Goal: Information Seeking & Learning: Check status

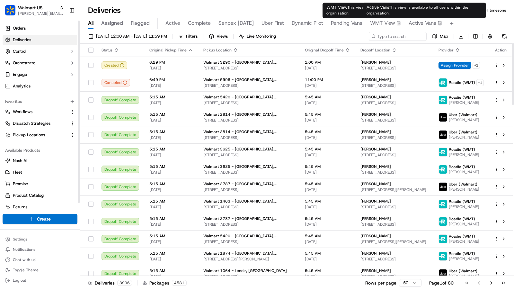
click at [432, 22] on span "Active Vans" at bounding box center [422, 23] width 28 height 8
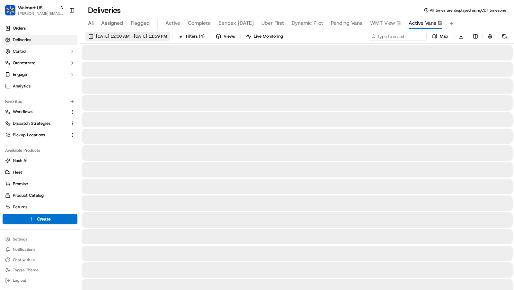
click at [163, 39] on button "[DATE] 12:00 AM - [DATE] 11:59 PM" at bounding box center [127, 36] width 84 height 9
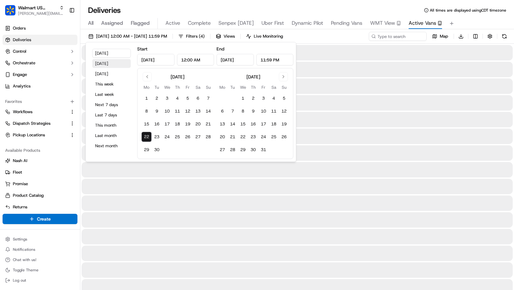
click at [119, 67] on button "[DATE]" at bounding box center [111, 63] width 39 height 9
type input "[DATE]"
click at [485, 17] on div "All Assigned Flagged Active Complete Senpex [DATE] Uber First Dynamic Pilot Pen…" at bounding box center [296, 22] width 433 height 14
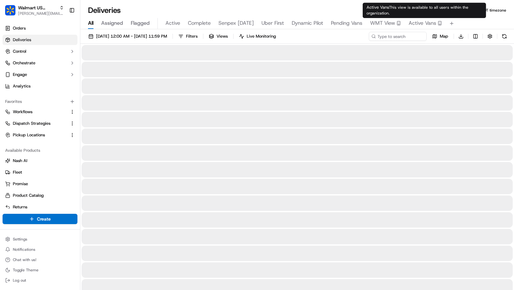
click at [418, 20] on span "Active Vans" at bounding box center [422, 23] width 28 height 8
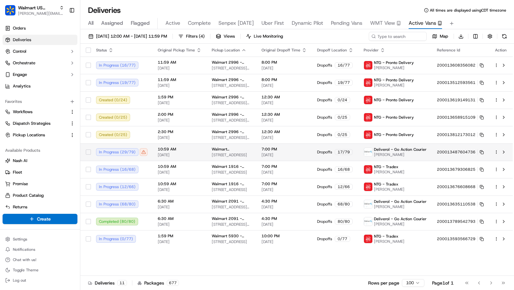
click at [187, 149] on span "10:59 AM" at bounding box center [180, 148] width 44 height 5
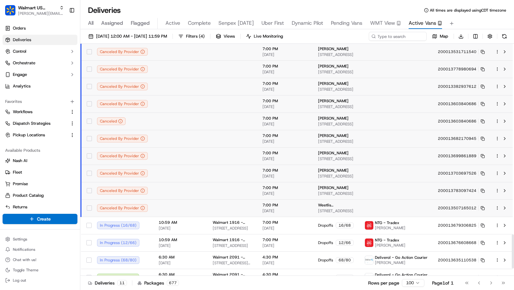
scroll to position [1341, 0]
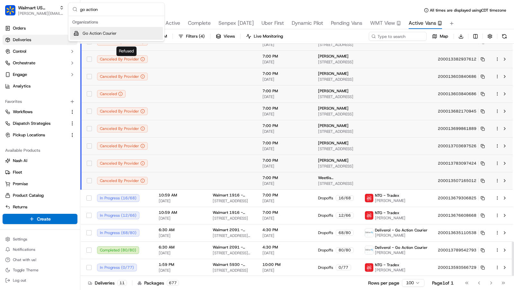
type input "go action"
click at [130, 31] on div "Go Action Courier" at bounding box center [116, 33] width 93 height 13
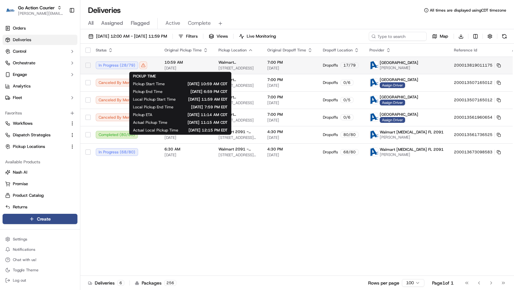
click at [187, 64] on span "10:59 AM" at bounding box center [186, 62] width 44 height 5
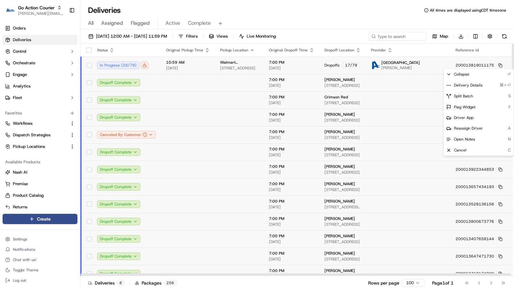
click at [495, 64] on html "Go Action Courier charles@usenash.com Toggle Sidebar Orders Deliveries Control …" at bounding box center [257, 145] width 514 height 290
click at [471, 85] on span "Delivery Details" at bounding box center [468, 85] width 29 height 5
click at [308, 16] on html "Go Action Courier charles@usenash.com Toggle Sidebar Orders Deliveries Control …" at bounding box center [257, 145] width 514 height 290
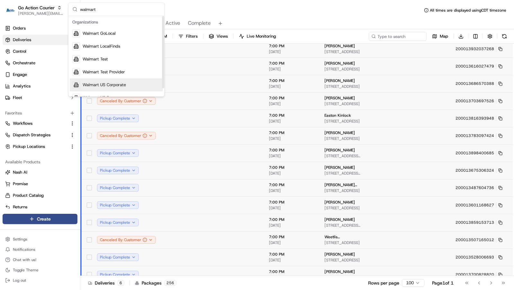
scroll to position [9, 0]
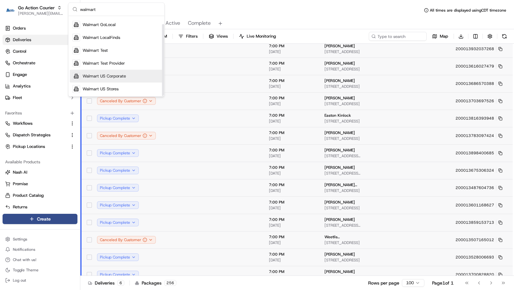
type input "walmart"
click at [117, 88] on span "Walmart US Stores" at bounding box center [101, 89] width 36 height 6
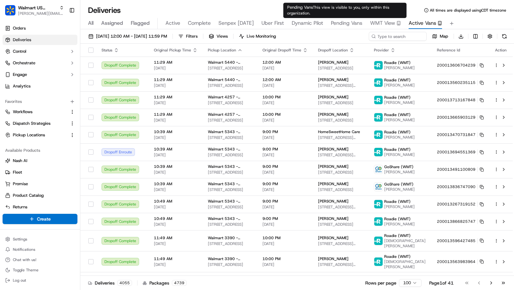
click at [168, 40] on div "09/22/2025 12:00 AM - 09/22/2025 11:59 PM Filters Views Live Monitoring Map Dow…" at bounding box center [296, 38] width 433 height 12
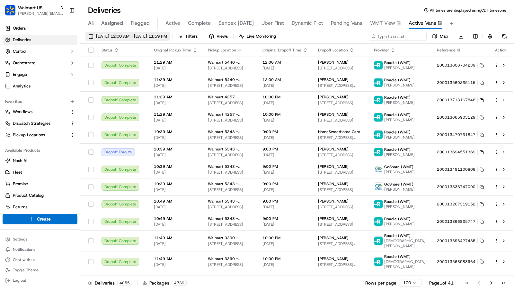
click at [167, 34] on span "09/22/2025 12:00 AM - 09/22/2025 11:59 PM" at bounding box center [131, 36] width 71 height 6
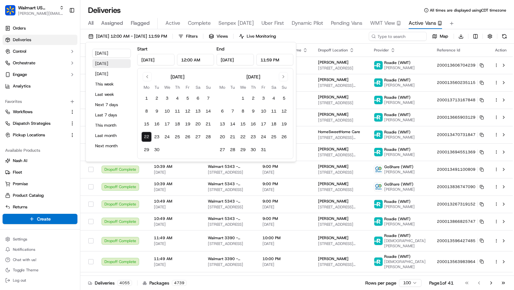
click at [122, 63] on button "Yesterday" at bounding box center [111, 63] width 39 height 9
type input "Sep 21, 2025"
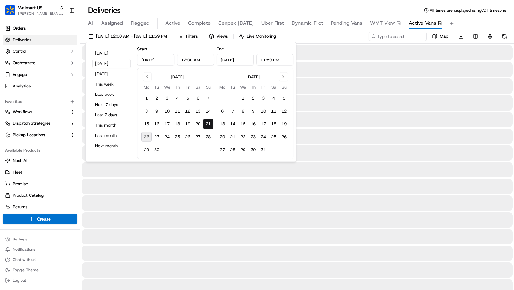
click at [497, 12] on span "All times are displayed using CDT timezone" at bounding box center [468, 10] width 76 height 5
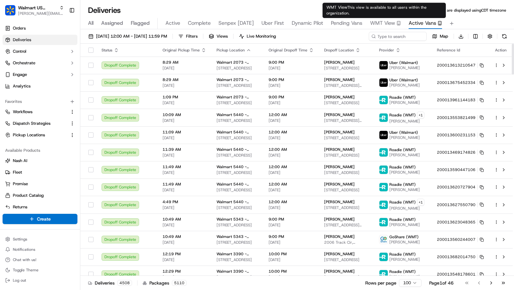
click at [379, 25] on span "WMT View" at bounding box center [382, 23] width 25 height 8
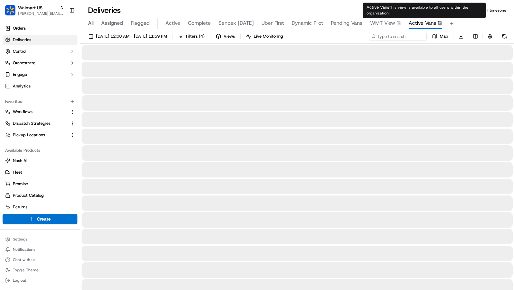
click at [413, 22] on span "Active Vans" at bounding box center [422, 23] width 28 height 8
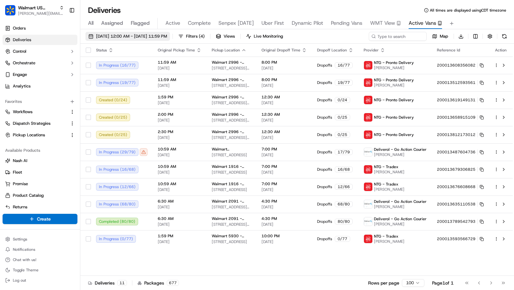
click at [157, 35] on span "09/22/2025 12:00 AM - 09/22/2025 11:59 PM" at bounding box center [131, 36] width 71 height 6
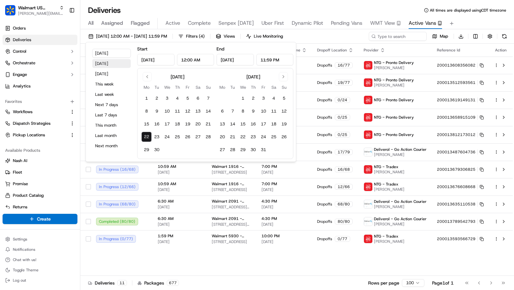
click at [115, 64] on button "Yesterday" at bounding box center [111, 63] width 39 height 9
type input "Sep 21, 2025"
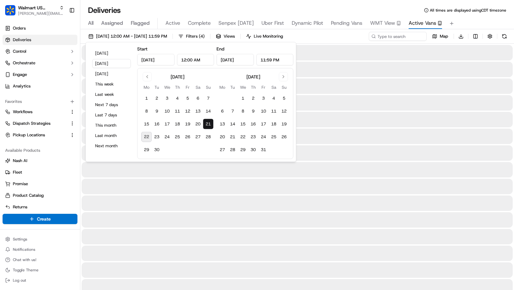
click at [485, 10] on span "All times are displayed using CDT timezone" at bounding box center [468, 10] width 76 height 5
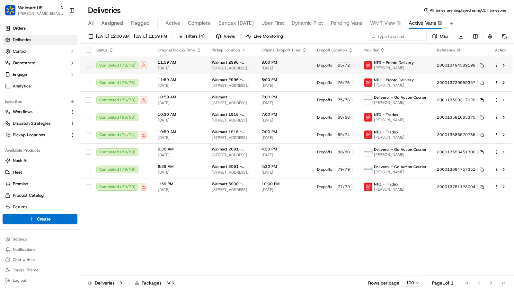
click at [200, 67] on span "09/21/2025" at bounding box center [180, 67] width 44 height 5
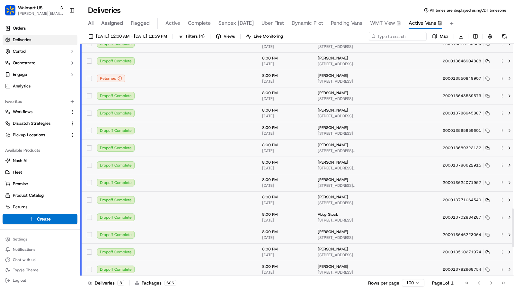
scroll to position [1155, 0]
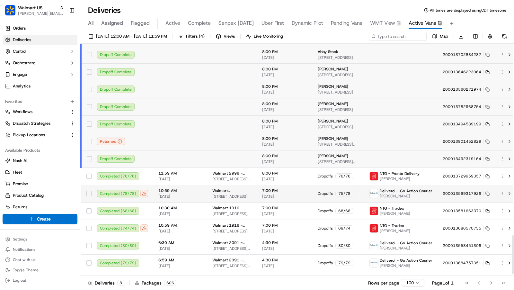
click at [127, 196] on div "Completed ( 78 / 78 )" at bounding box center [122, 193] width 51 height 8
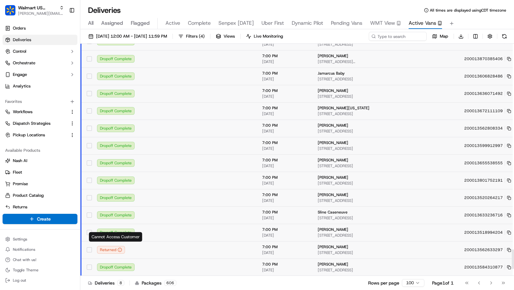
scroll to position [2520, 0]
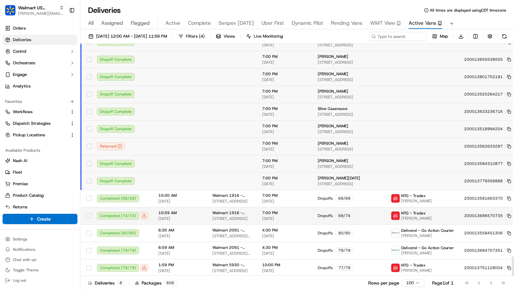
click at [161, 213] on td "10:59 AM 09/21/2025" at bounding box center [180, 215] width 54 height 17
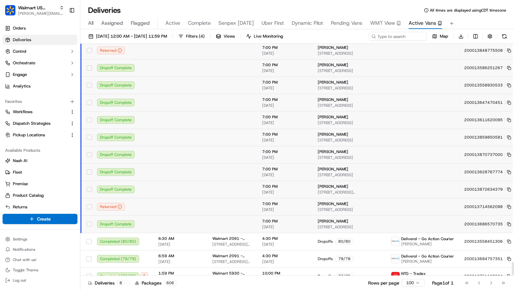
scroll to position [3802, 0]
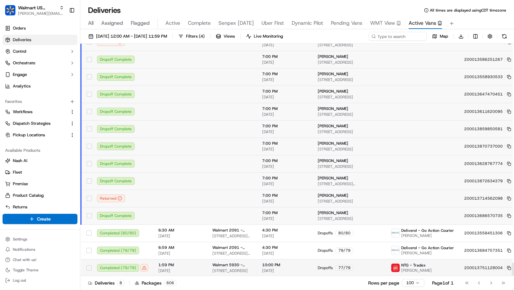
click at [170, 263] on span "1:59 PM" at bounding box center [180, 264] width 44 height 5
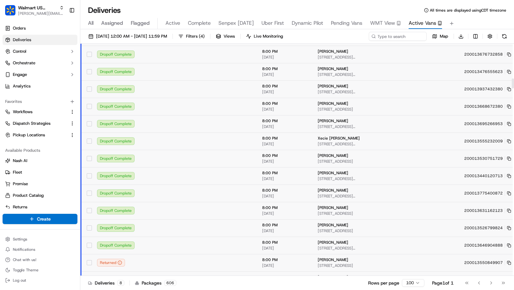
scroll to position [799, 0]
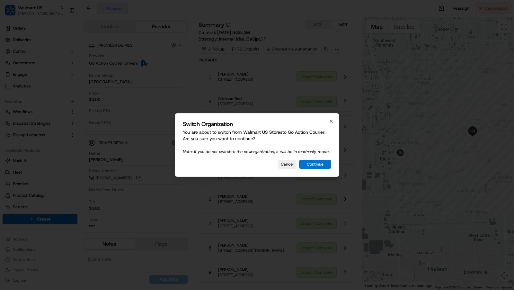
click at [310, 169] on button "Continue" at bounding box center [315, 164] width 32 height 9
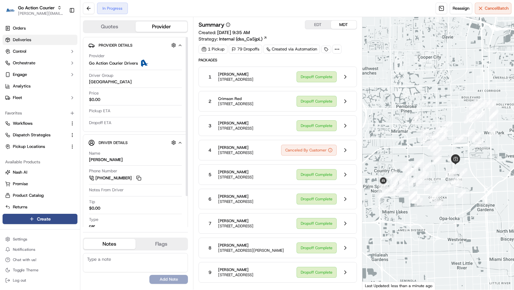
click at [33, 41] on link "Deliveries" at bounding box center [40, 40] width 75 height 10
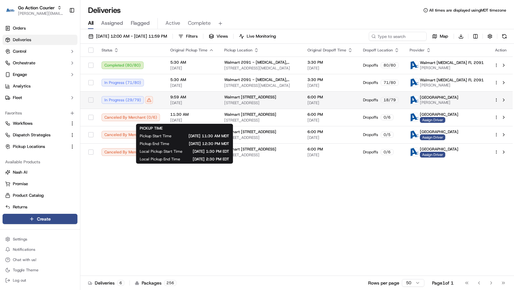
click at [210, 103] on span "09/22/2025" at bounding box center [192, 102] width 44 height 5
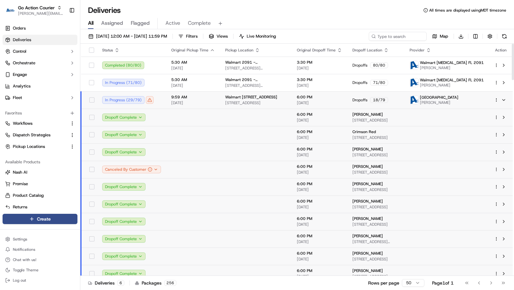
click at [203, 170] on td at bounding box center [193, 169] width 54 height 17
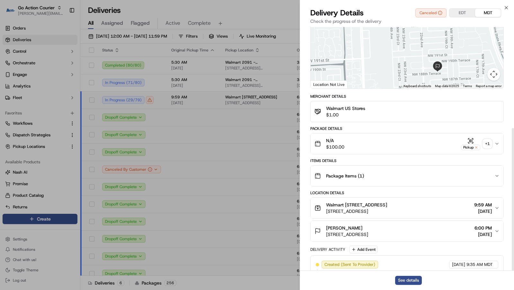
scroll to position [172, 0]
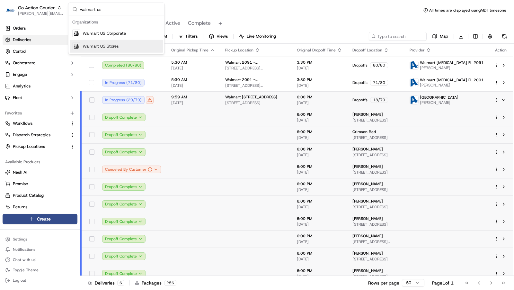
type input "walmart us"
click at [123, 44] on div "Walmart US Stores" at bounding box center [116, 46] width 93 height 13
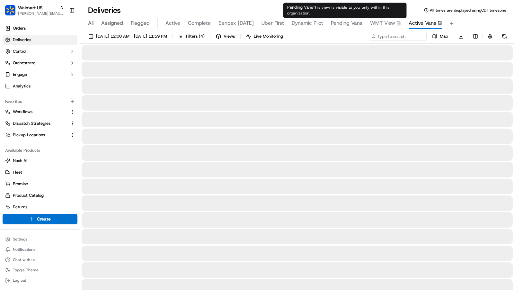
click at [414, 22] on span "Active Vans" at bounding box center [422, 23] width 28 height 8
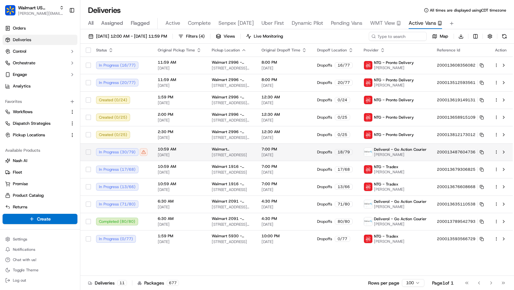
click at [192, 144] on td "10:59 AM 09/22/2025" at bounding box center [179, 151] width 54 height 17
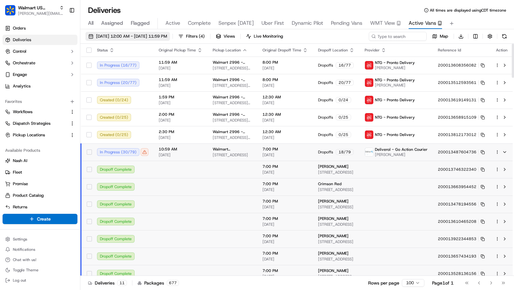
click at [167, 35] on span "09/22/2025 12:00 AM - 09/22/2025 11:59 PM" at bounding box center [131, 36] width 71 height 6
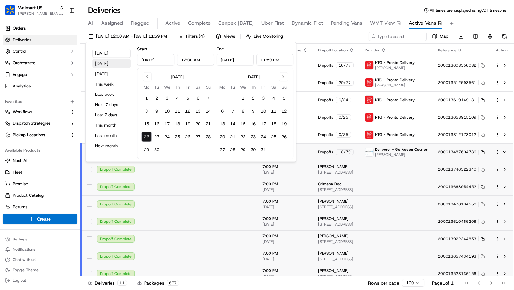
click at [114, 65] on button "Yesterday" at bounding box center [111, 63] width 39 height 9
type input "Sep 21, 2025"
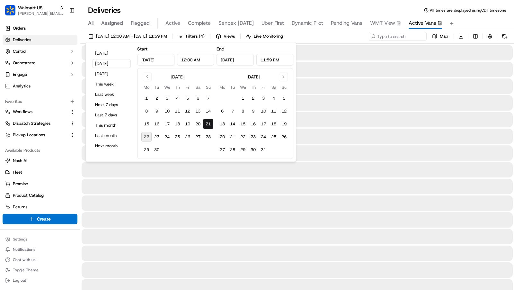
click at [494, 17] on div "All Assigned Flagged Active Complete Senpex Today Uber First Dynamic Pilot Pend…" at bounding box center [296, 22] width 433 height 14
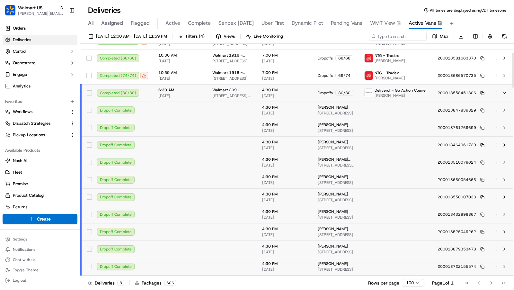
scroll to position [59, 0]
click at [219, 83] on td "Walmart 1916 - Coconut Creek, FL 5571 W HILLSBORO BLVD, COCONUT CREEK, FL 33073…" at bounding box center [232, 75] width 50 height 17
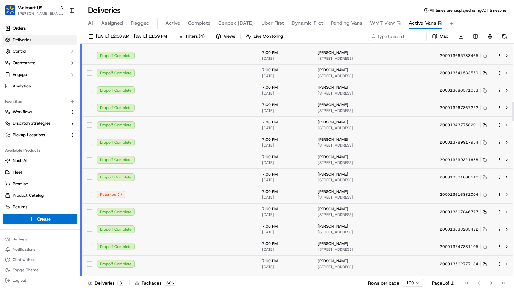
scroll to position [737, 0]
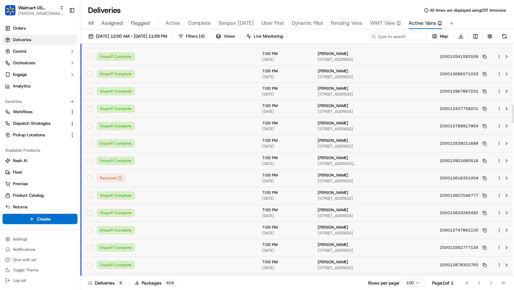
click at [223, 177] on td at bounding box center [232, 177] width 50 height 17
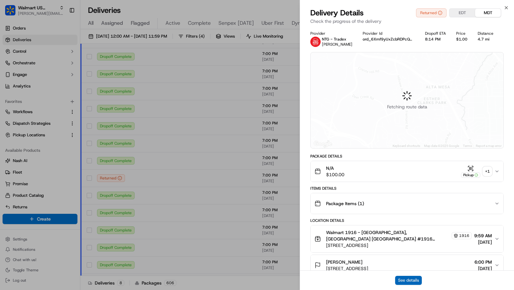
click at [411, 278] on button "See details" at bounding box center [408, 279] width 27 height 9
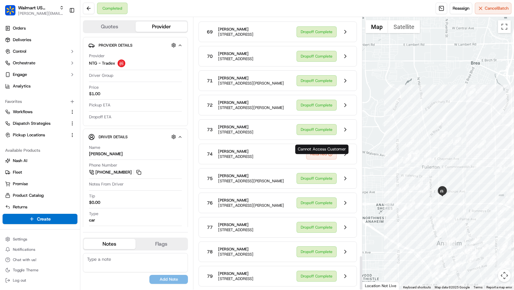
scroll to position [1902, 0]
click at [345, 148] on button at bounding box center [345, 154] width 12 height 12
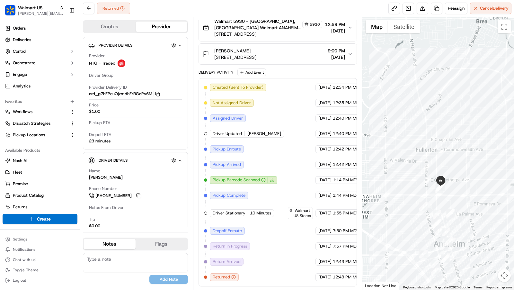
scroll to position [129, 0]
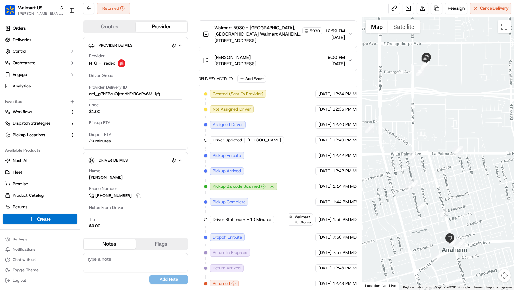
click at [242, 279] on div "Created (Sent To Provider) NTG - Tradex [DATE] 12:34 PM MDT Not Assigned Driver…" at bounding box center [277, 188] width 147 height 197
click at [91, 9] on button at bounding box center [89, 9] width 12 height 12
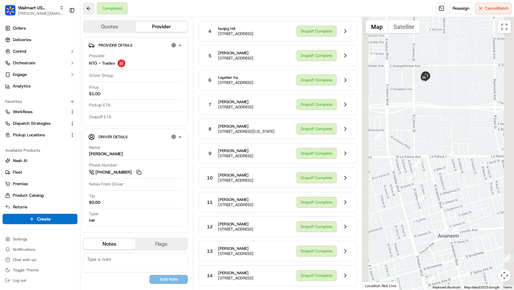
scroll to position [1902, 0]
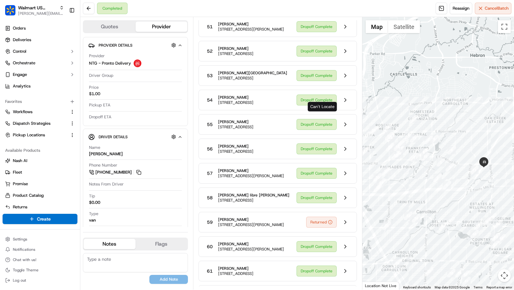
scroll to position [1577, 0]
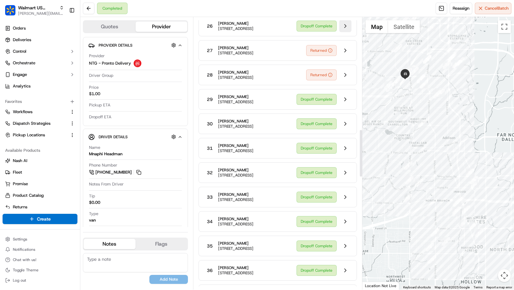
scroll to position [645, 0]
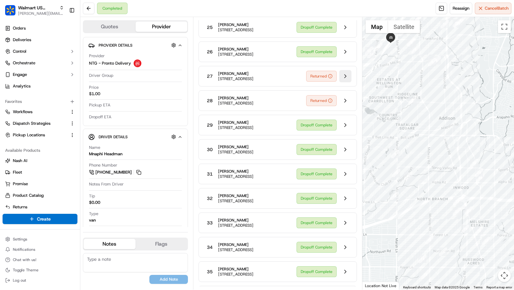
click at [341, 82] on button at bounding box center [345, 76] width 12 height 12
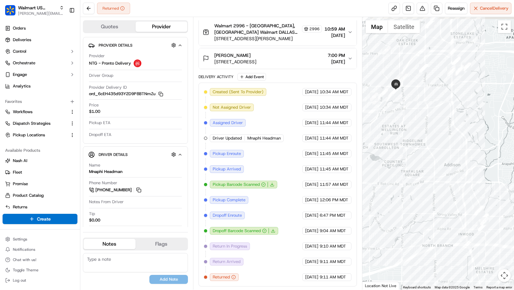
scroll to position [125, 0]
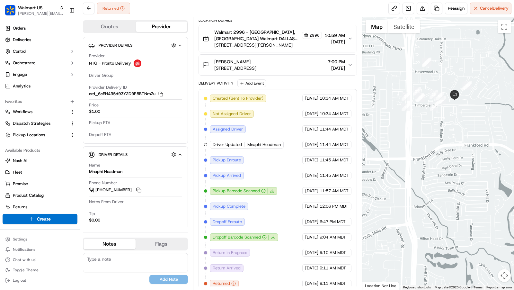
drag, startPoint x: 477, startPoint y: 145, endPoint x: 415, endPoint y: 164, distance: 64.5
click at [415, 164] on div at bounding box center [438, 153] width 152 height 272
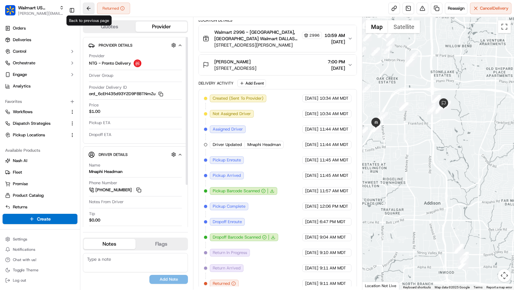
click at [87, 6] on button at bounding box center [89, 9] width 12 height 12
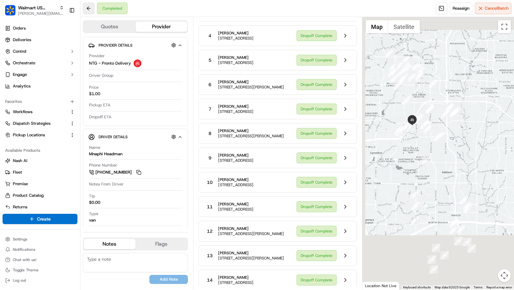
scroll to position [645, 0]
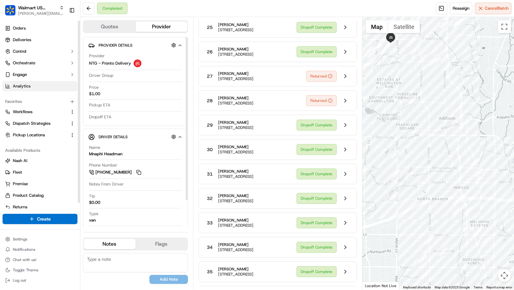
click at [31, 87] on link "Analytics" at bounding box center [40, 86] width 75 height 10
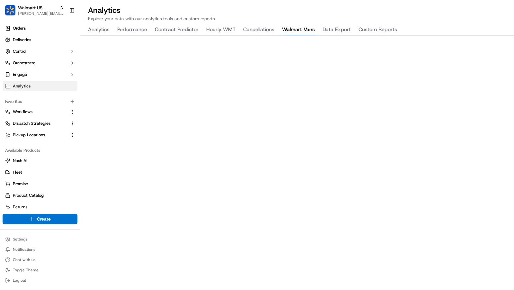
click at [301, 30] on button "Walmart Vans" at bounding box center [298, 29] width 33 height 11
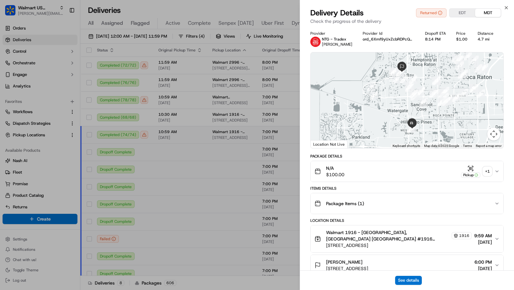
scroll to position [737, 0]
